Goal: Transaction & Acquisition: Download file/media

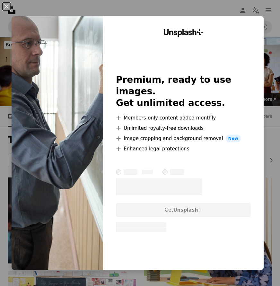
scroll to position [1210, 0]
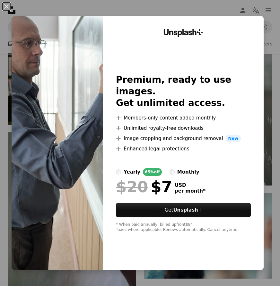
click at [27, 106] on img at bounding box center [58, 142] width 92 height 253
click at [10, 8] on button "An X shape" at bounding box center [7, 7] width 8 height 8
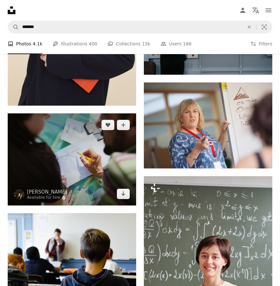
scroll to position [597, 0]
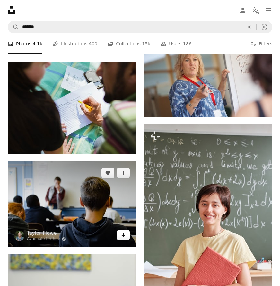
click at [122, 234] on icon "Download" at bounding box center [124, 234] width 4 height 5
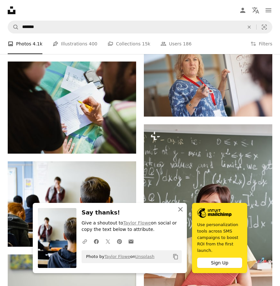
click at [182, 211] on icon "An X shape" at bounding box center [181, 209] width 8 height 8
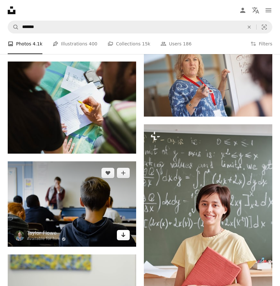
click at [125, 234] on icon "Download" at bounding box center [124, 234] width 4 height 5
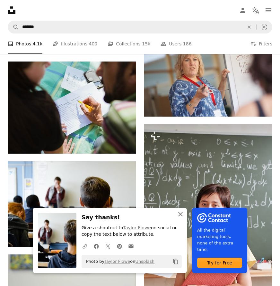
click at [181, 215] on icon "button" at bounding box center [180, 214] width 5 height 5
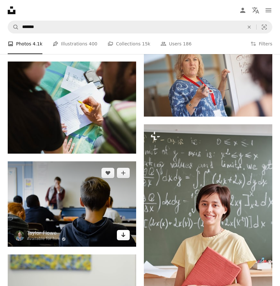
click at [124, 237] on icon "Arrow pointing down" at bounding box center [123, 235] width 5 height 8
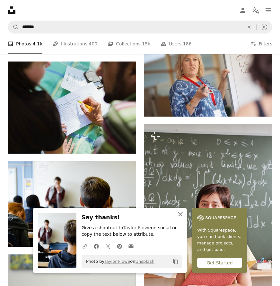
click at [181, 213] on icon "An X shape" at bounding box center [181, 214] width 8 height 8
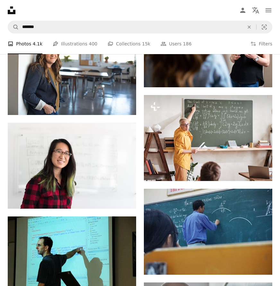
scroll to position [1023, 0]
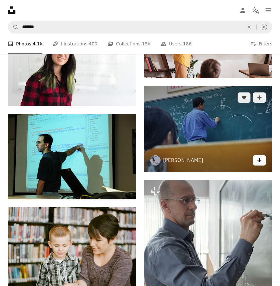
click at [262, 159] on icon "Arrow pointing down" at bounding box center [259, 160] width 5 height 8
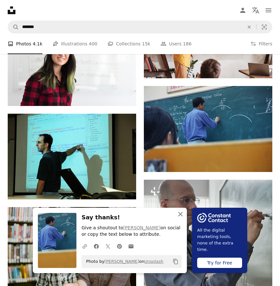
click at [177, 217] on icon "An X shape" at bounding box center [181, 214] width 8 height 8
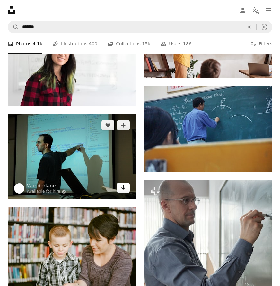
click at [123, 188] on icon "Arrow pointing down" at bounding box center [123, 187] width 5 height 8
